Goal: Task Accomplishment & Management: Use online tool/utility

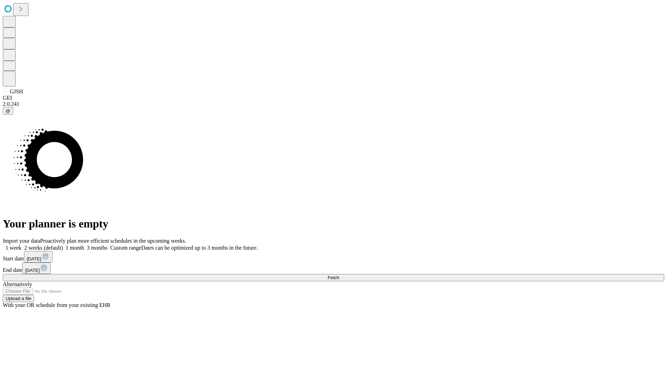
click at [339, 275] on span "Fetch" at bounding box center [333, 277] width 11 height 5
